Goal: Check status: Check status

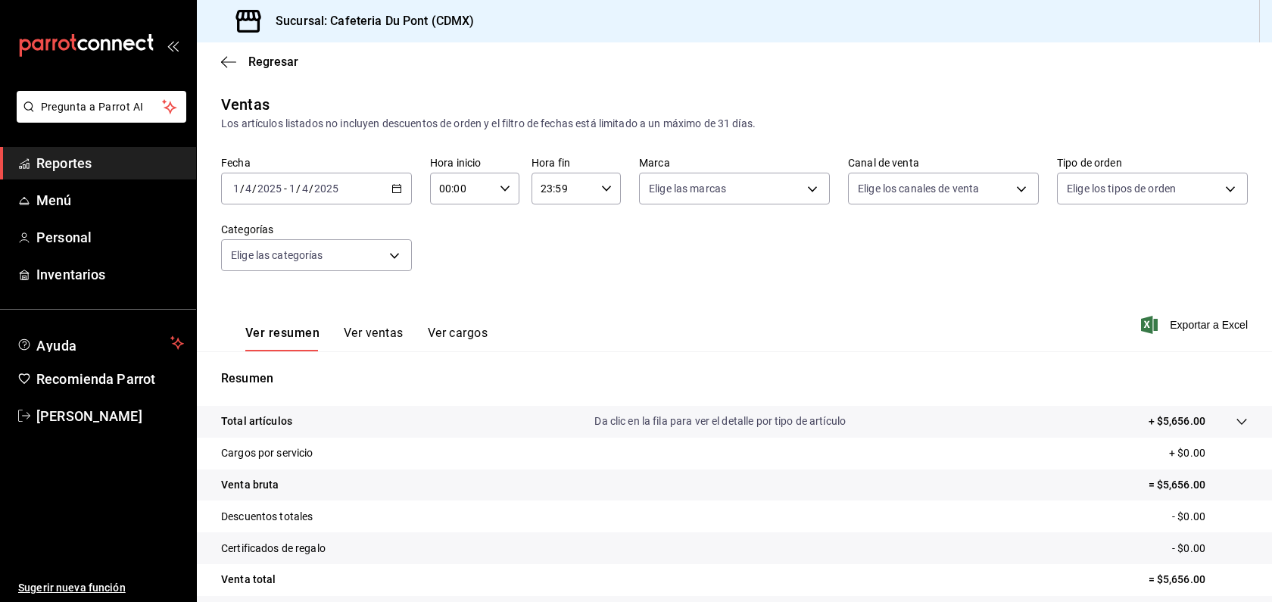
click at [332, 200] on div "[DATE] [DATE] - [DATE] [DATE]" at bounding box center [316, 189] width 191 height 32
click at [326, 244] on li "Hoy" at bounding box center [293, 234] width 142 height 34
click at [390, 338] on button "Ver ventas" at bounding box center [374, 338] width 60 height 26
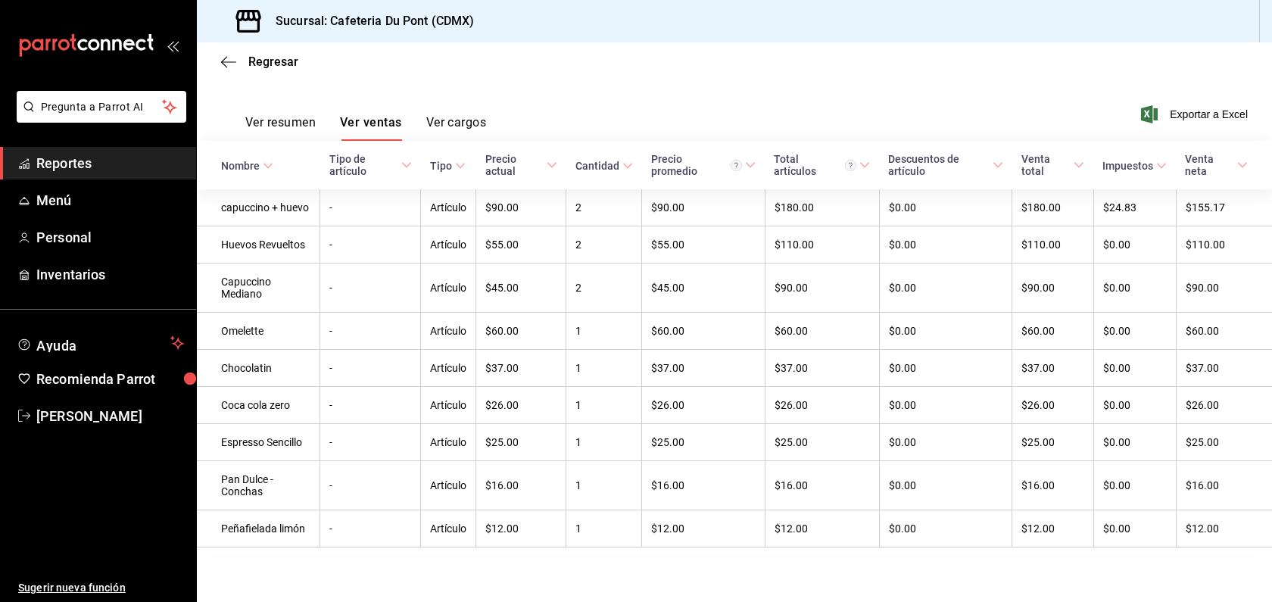
scroll to position [185, 0]
